Goal: Information Seeking & Learning: Check status

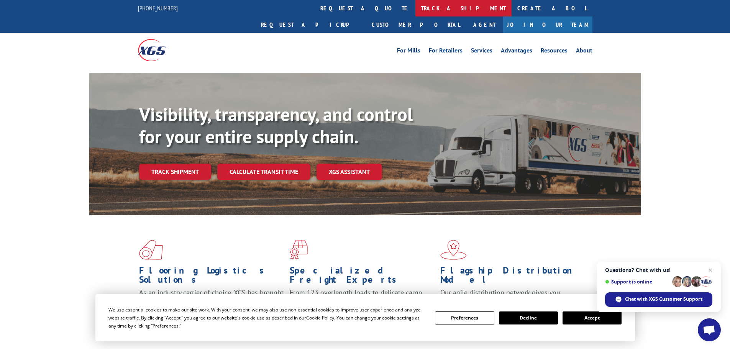
click at [416, 8] on link "track a shipment" at bounding box center [464, 8] width 96 height 16
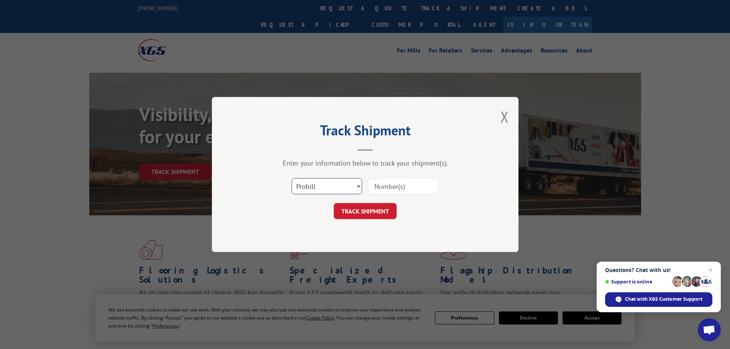
click at [359, 189] on select "Select category... Probill BOL PO" at bounding box center [327, 186] width 71 height 16
select select "bol"
click at [292, 178] on select "Select category... Probill BOL PO" at bounding box center [327, 186] width 71 height 16
click at [406, 187] on input at bounding box center [403, 186] width 71 height 16
type input "5229521"
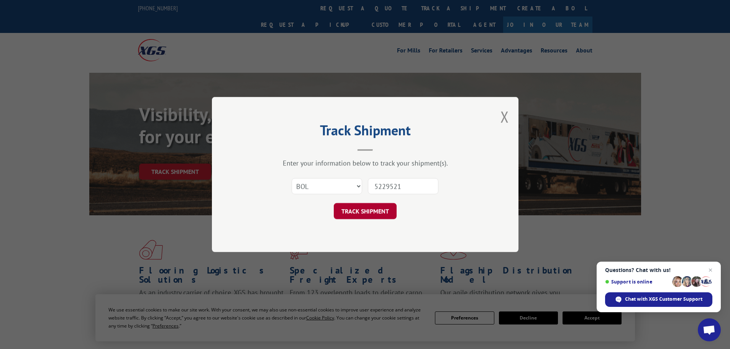
click at [376, 212] on button "TRACK SHIPMENT" at bounding box center [365, 211] width 63 height 16
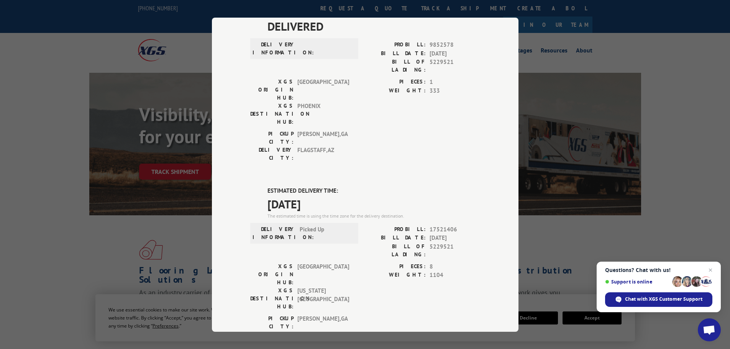
scroll to position [38, 0]
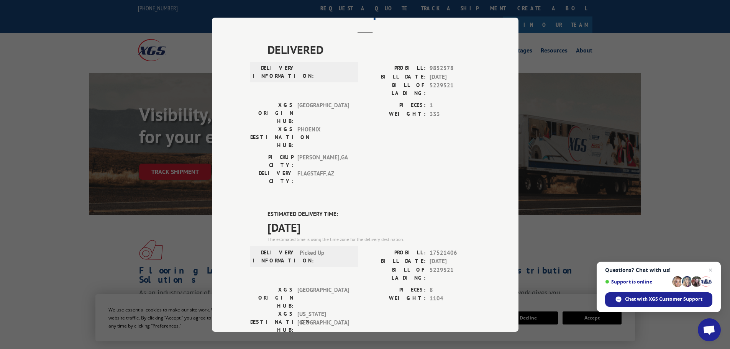
click at [676, 49] on div "Track Shipment DELIVERED DELIVERY INFORMATION: PROBILL: 9852578 BILL DATE: 04/2…" at bounding box center [365, 174] width 730 height 349
click at [720, 54] on div "Track Shipment DELIVERED DELIVERY INFORMATION: PROBILL: 9852578 BILL DATE: 04/2…" at bounding box center [365, 174] width 730 height 349
click at [85, 227] on div "Track Shipment DELIVERED DELIVERY INFORMATION: PROBILL: 9852578 BILL DATE: 04/2…" at bounding box center [365, 174] width 730 height 349
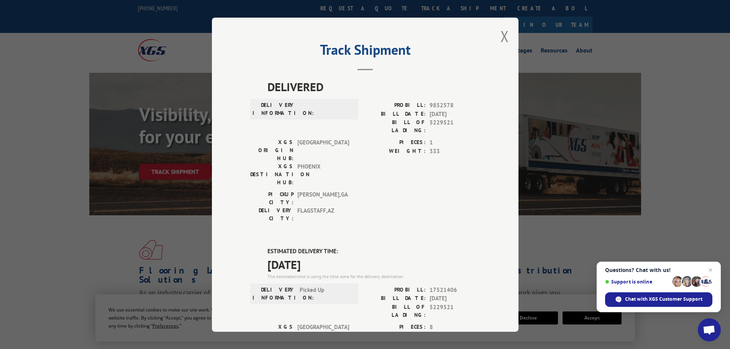
scroll to position [0, 0]
click at [503, 35] on button "Close modal" at bounding box center [505, 37] width 8 height 20
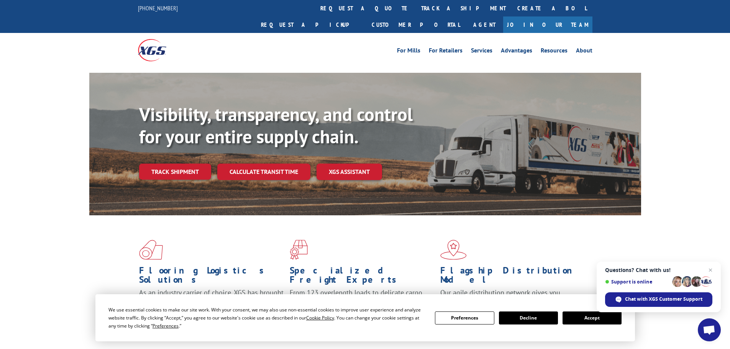
drag, startPoint x: 589, startPoint y: 321, endPoint x: 589, endPoint y: 316, distance: 5.4
click at [589, 318] on button "Accept" at bounding box center [592, 318] width 59 height 13
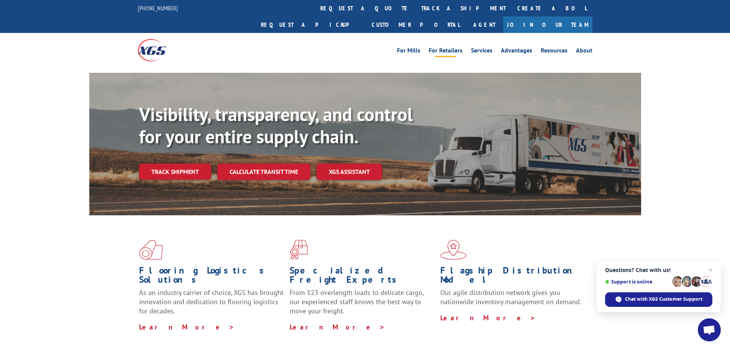
click at [450, 48] on link "For Retailers" at bounding box center [446, 52] width 34 height 8
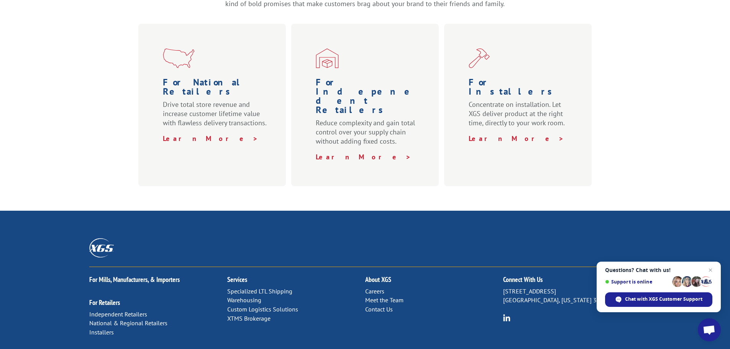
scroll to position [307, 0]
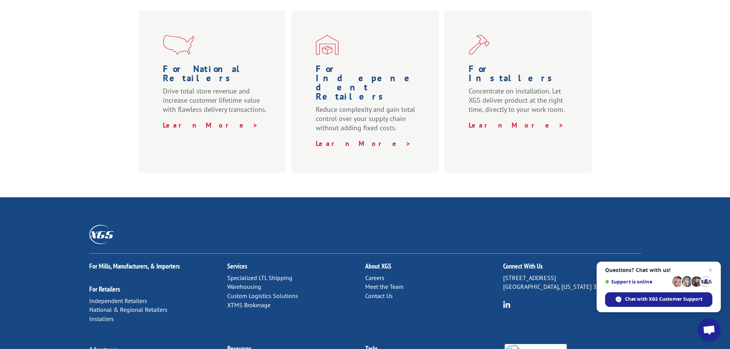
click at [522, 263] on h2 "Connect With Us" at bounding box center [572, 268] width 138 height 11
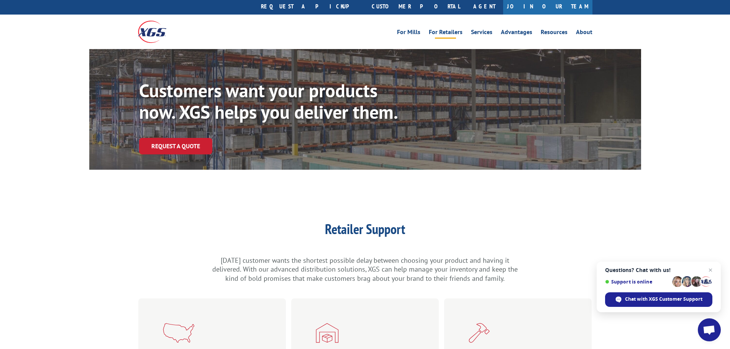
scroll to position [0, 0]
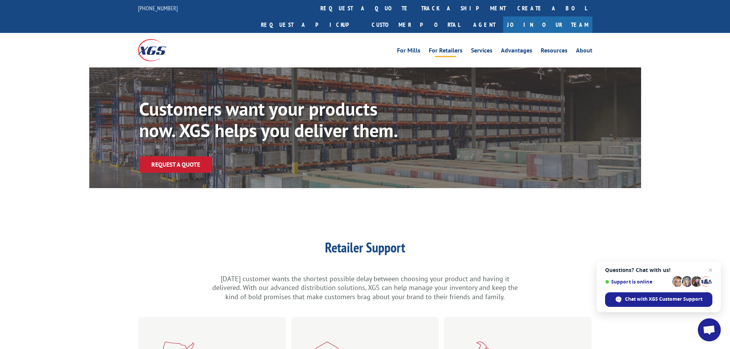
click at [416, 8] on link "track a shipment" at bounding box center [464, 8] width 96 height 16
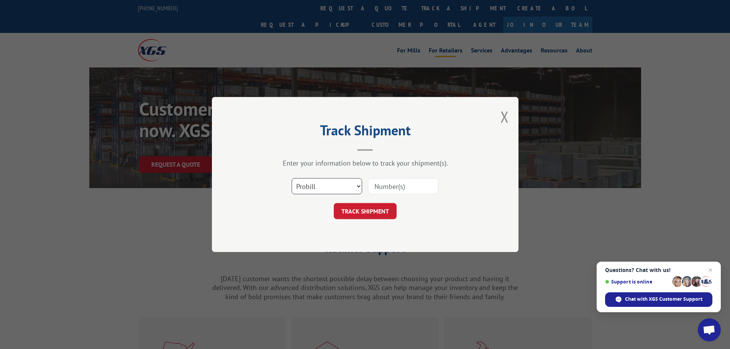
drag, startPoint x: 359, startPoint y: 186, endPoint x: 346, endPoint y: 190, distance: 13.7
click at [359, 186] on select "Select category... Probill BOL PO" at bounding box center [327, 186] width 71 height 16
select select "bol"
click at [292, 178] on select "Select category... Probill BOL PO" at bounding box center [327, 186] width 71 height 16
click at [423, 186] on input at bounding box center [403, 186] width 71 height 16
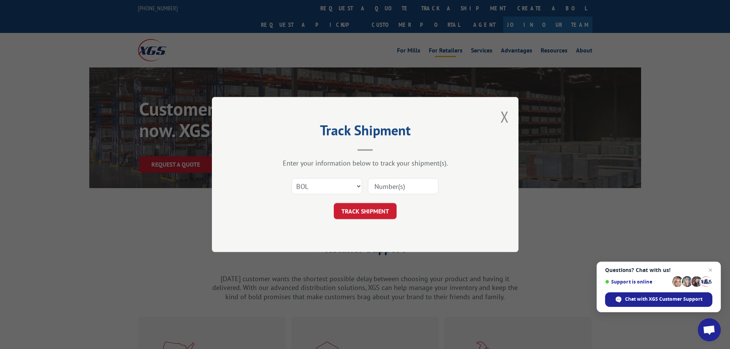
type input "5229521"
click at [357, 214] on button "TRACK SHIPMENT" at bounding box center [365, 211] width 63 height 16
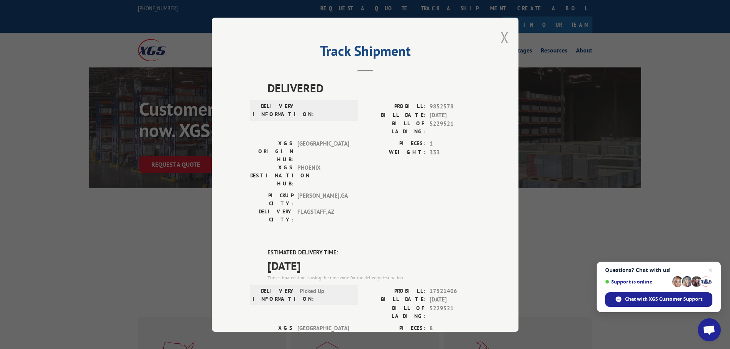
click at [504, 39] on button "Close modal" at bounding box center [505, 37] width 8 height 20
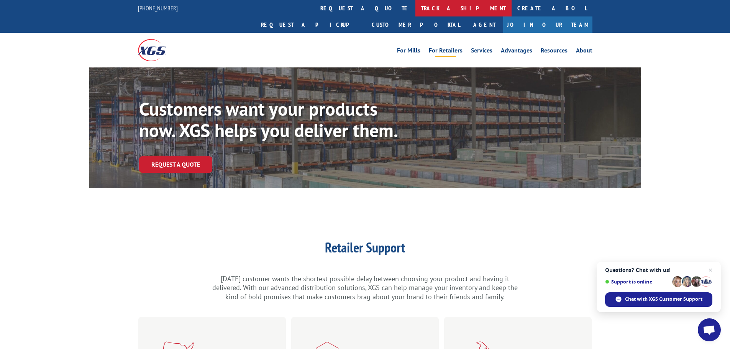
click at [416, 8] on link "track a shipment" at bounding box center [464, 8] width 96 height 16
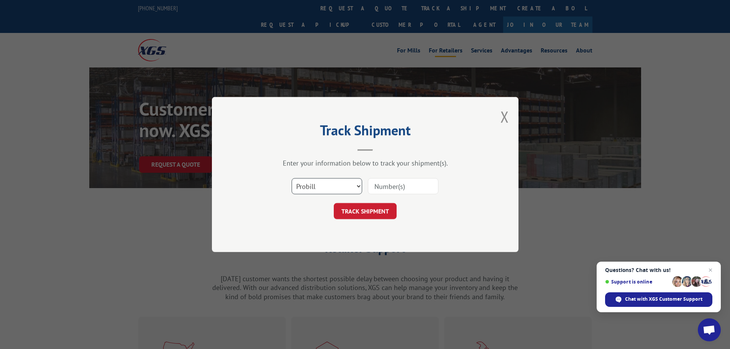
click at [361, 186] on select "Select category... Probill BOL PO" at bounding box center [327, 186] width 71 height 16
select select "bol"
click at [292, 178] on select "Select category... Probill BOL PO" at bounding box center [327, 186] width 71 height 16
click at [418, 188] on input at bounding box center [403, 186] width 71 height 16
type input "5120793"
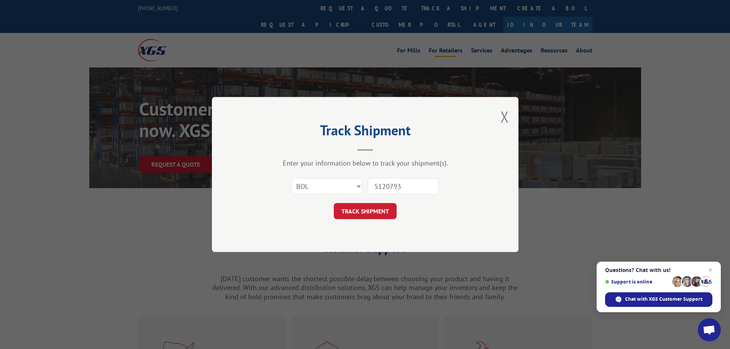
click button "TRACK SHIPMENT" at bounding box center [365, 211] width 63 height 16
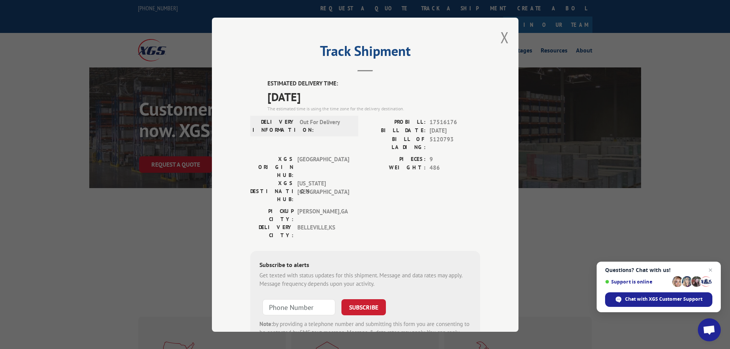
click at [508, 35] on div "Track Shipment ESTIMATED DELIVERY TIME: [DATE] The estimated time is using the …" at bounding box center [365, 175] width 307 height 314
click at [506, 41] on div "Track Shipment ESTIMATED DELIVERY TIME: [DATE] The estimated time is using the …" at bounding box center [365, 175] width 307 height 314
click at [503, 39] on button "Close modal" at bounding box center [505, 37] width 8 height 20
